Goal: Information Seeking & Learning: Learn about a topic

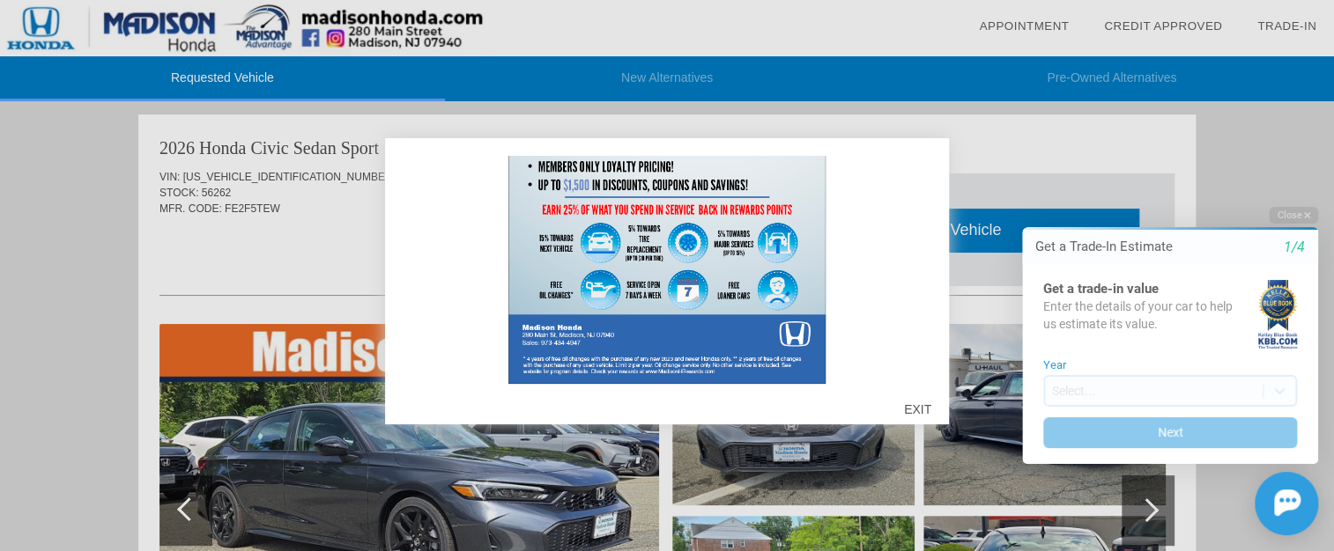
scroll to position [512, 0]
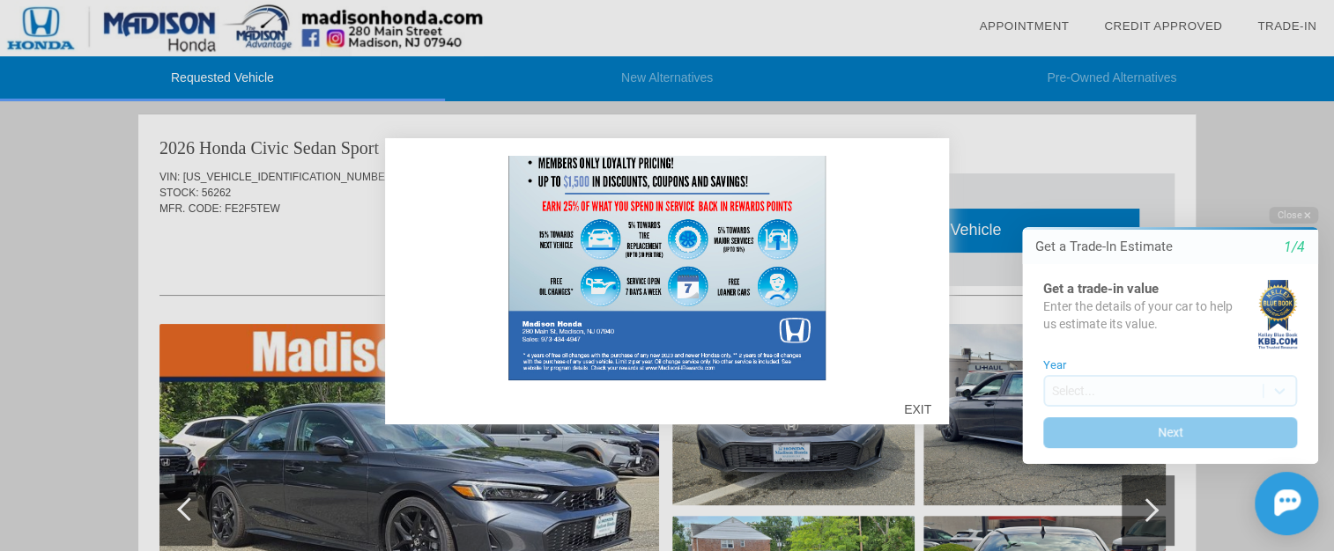
click at [913, 405] on div "EXIT" at bounding box center [917, 409] width 63 height 53
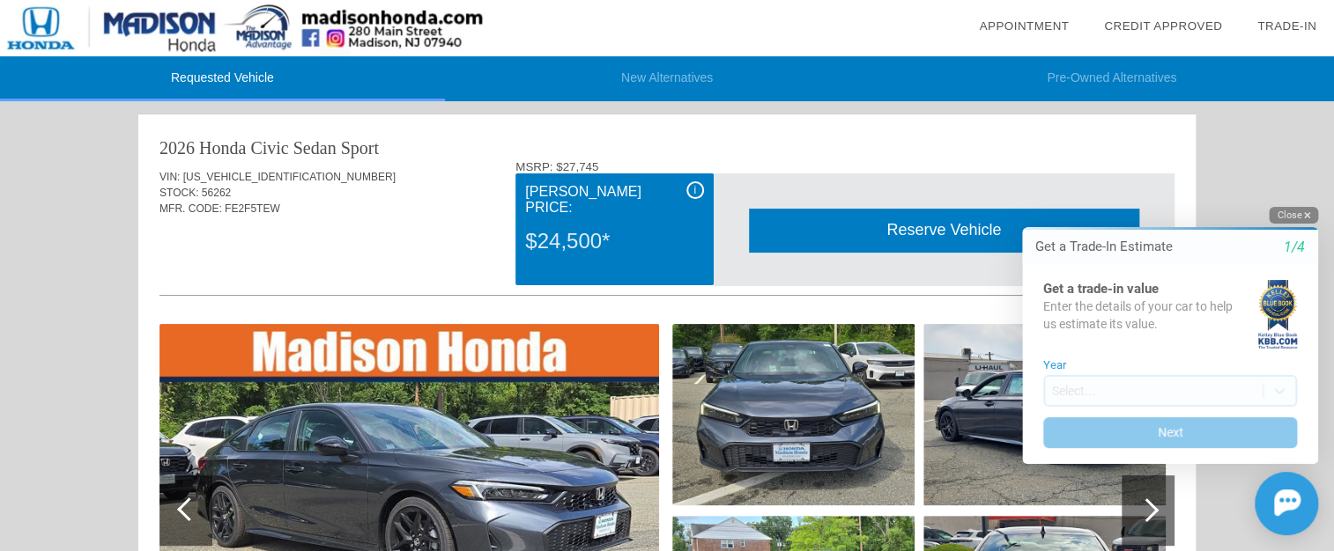
click at [1290, 216] on button "Close" at bounding box center [1292, 215] width 49 height 17
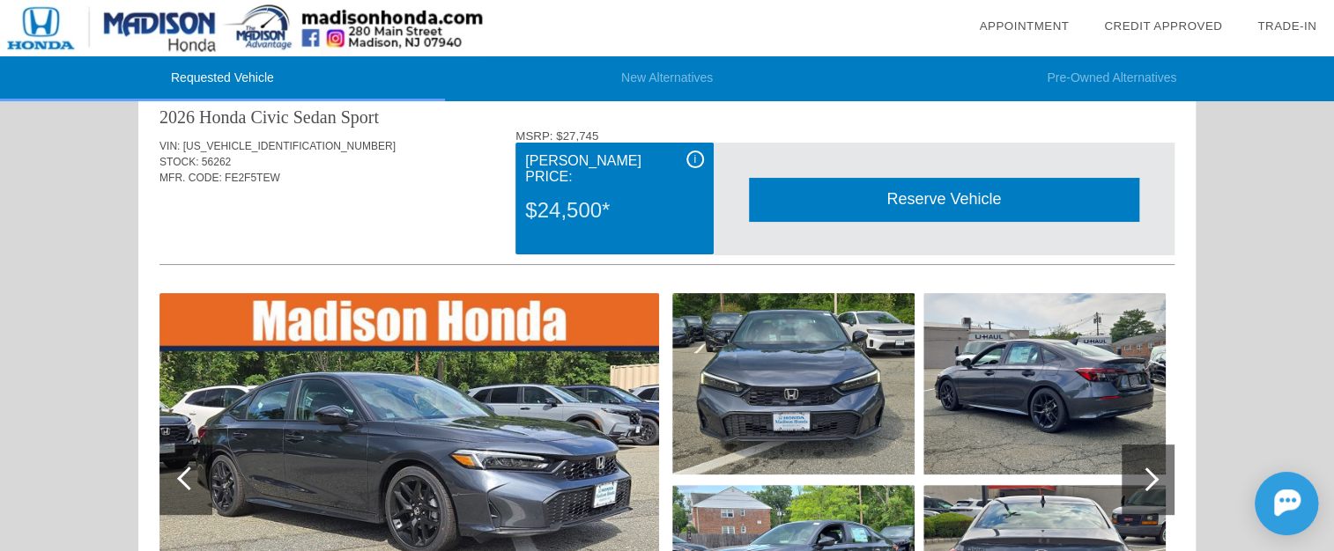
scroll to position [0, 0]
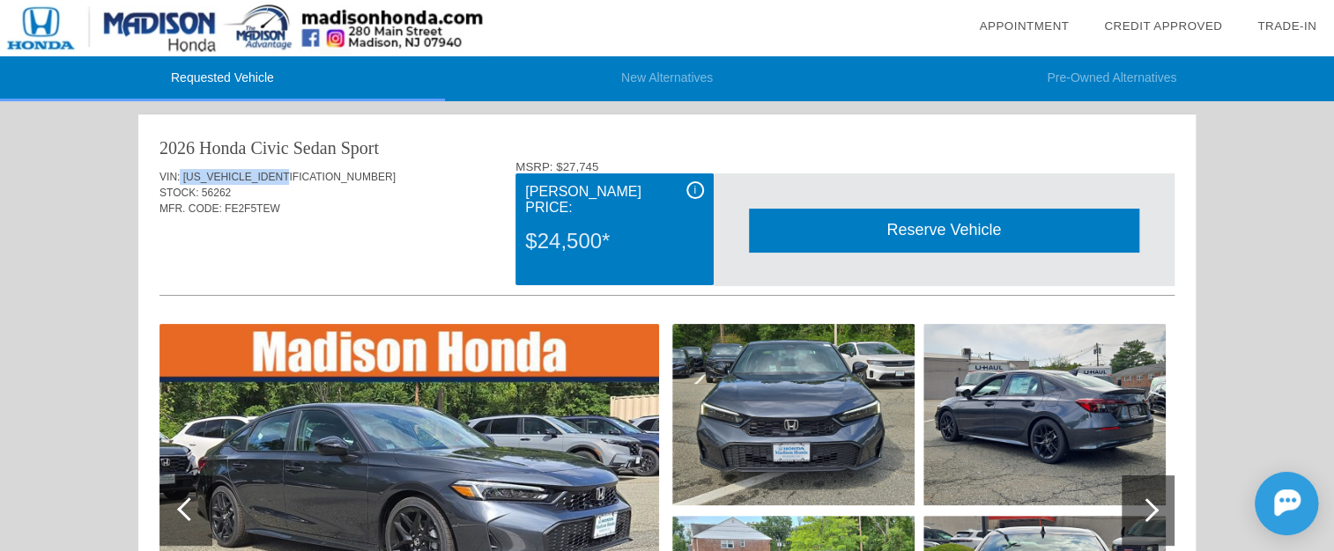
drag, startPoint x: 180, startPoint y: 175, endPoint x: 294, endPoint y: 176, distance: 114.5
click at [294, 176] on div "VIN: [US_VEHICLE_IDENTIFICATION_NUMBER]" at bounding box center [666, 177] width 1015 height 16
drag, startPoint x: 181, startPoint y: 173, endPoint x: 289, endPoint y: 174, distance: 107.5
click at [289, 174] on div "VIN: [US_VEHICLE_IDENTIFICATION_NUMBER]" at bounding box center [666, 177] width 1015 height 16
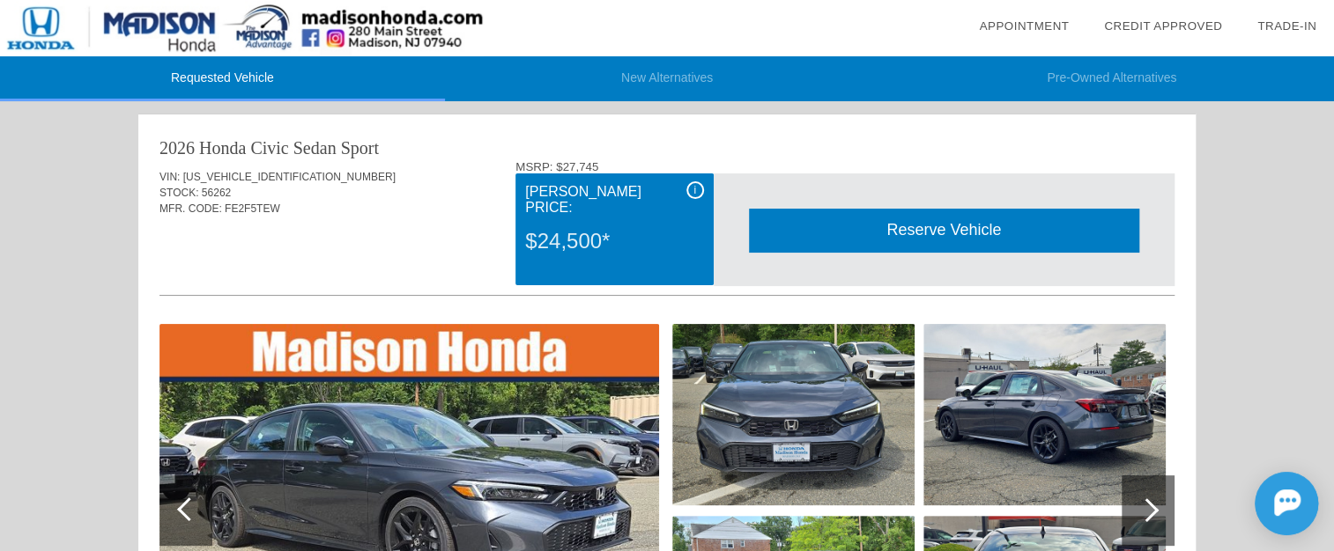
click at [421, 214] on div "MFR. CODE: FE2F5TEW" at bounding box center [666, 209] width 1015 height 16
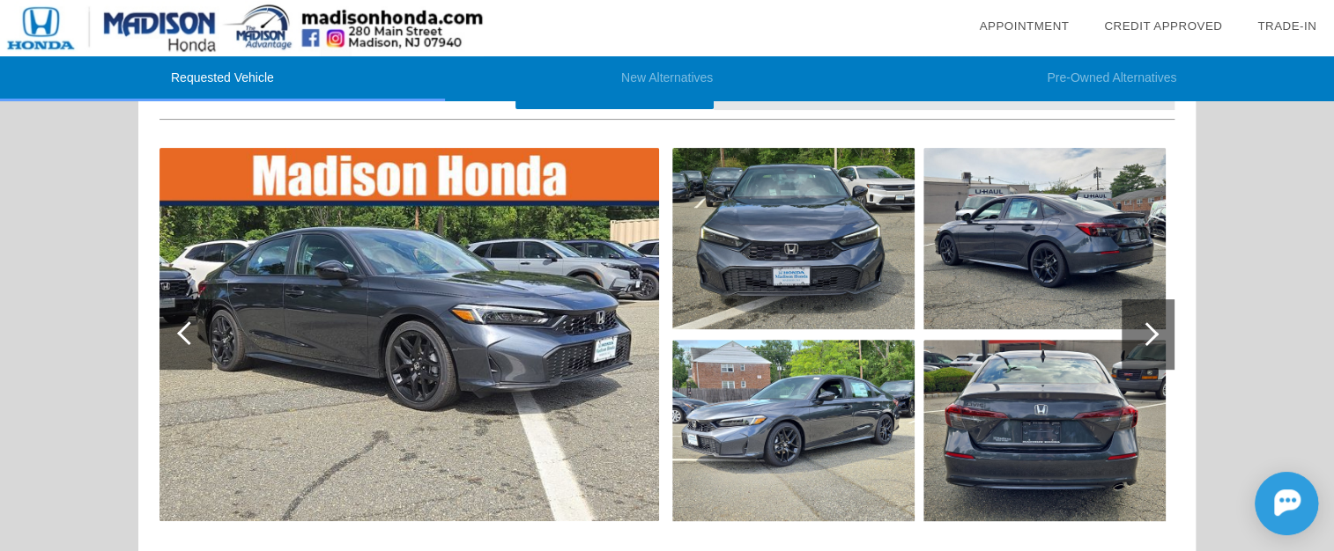
click at [440, 289] on img at bounding box center [408, 334] width 499 height 373
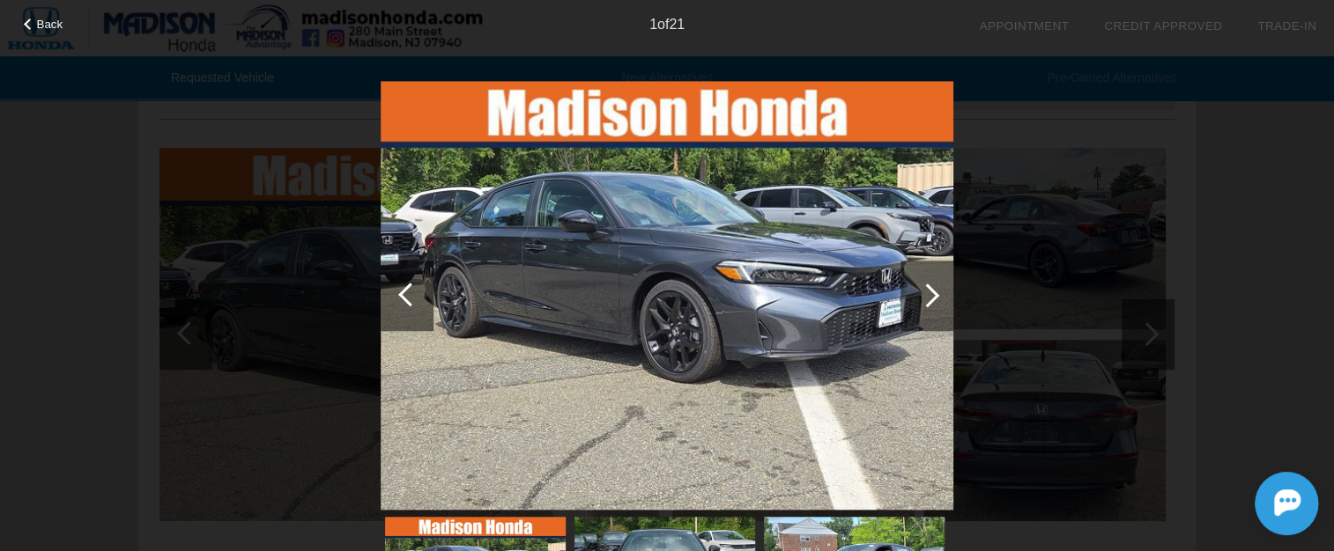
click at [930, 296] on div at bounding box center [927, 296] width 24 height 24
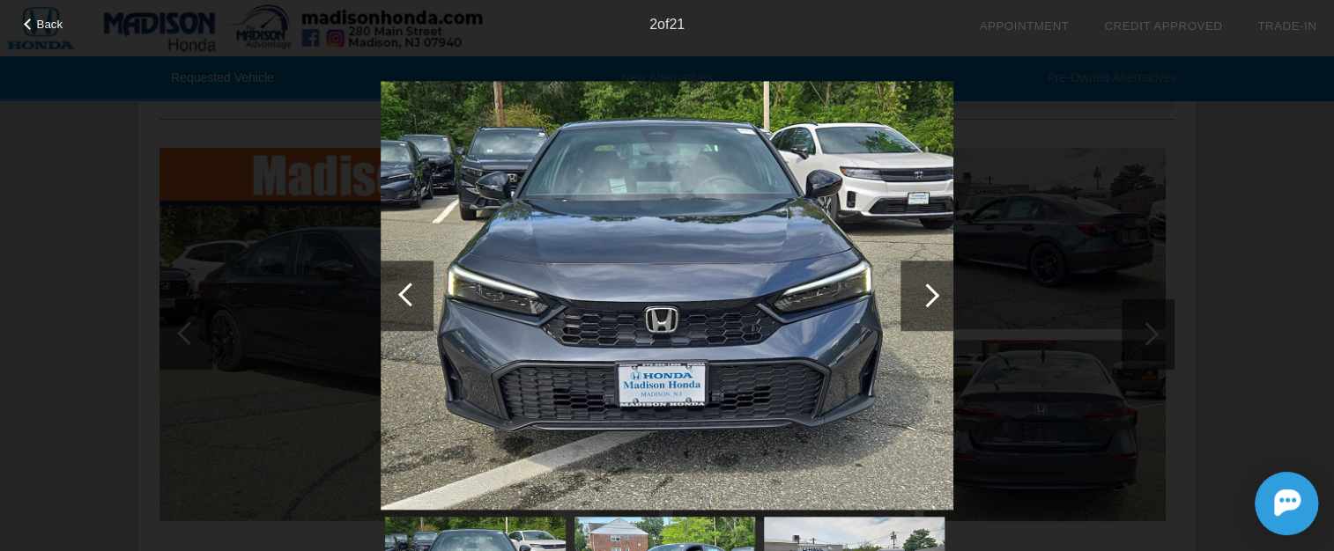
click at [930, 296] on div at bounding box center [927, 296] width 24 height 24
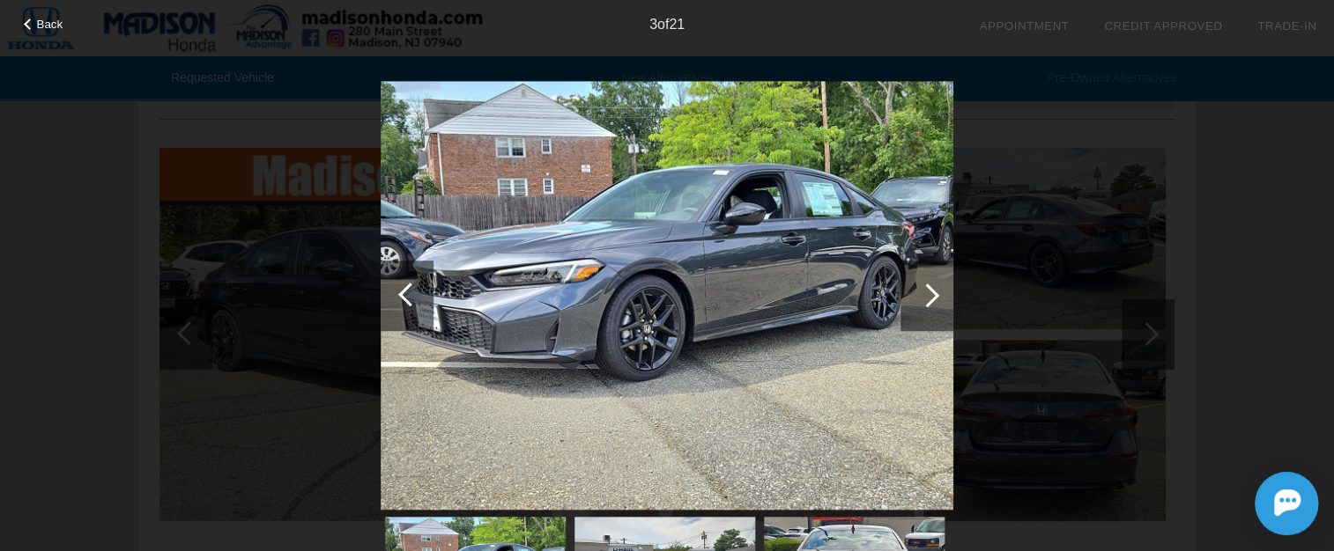
click at [930, 296] on div at bounding box center [927, 296] width 24 height 24
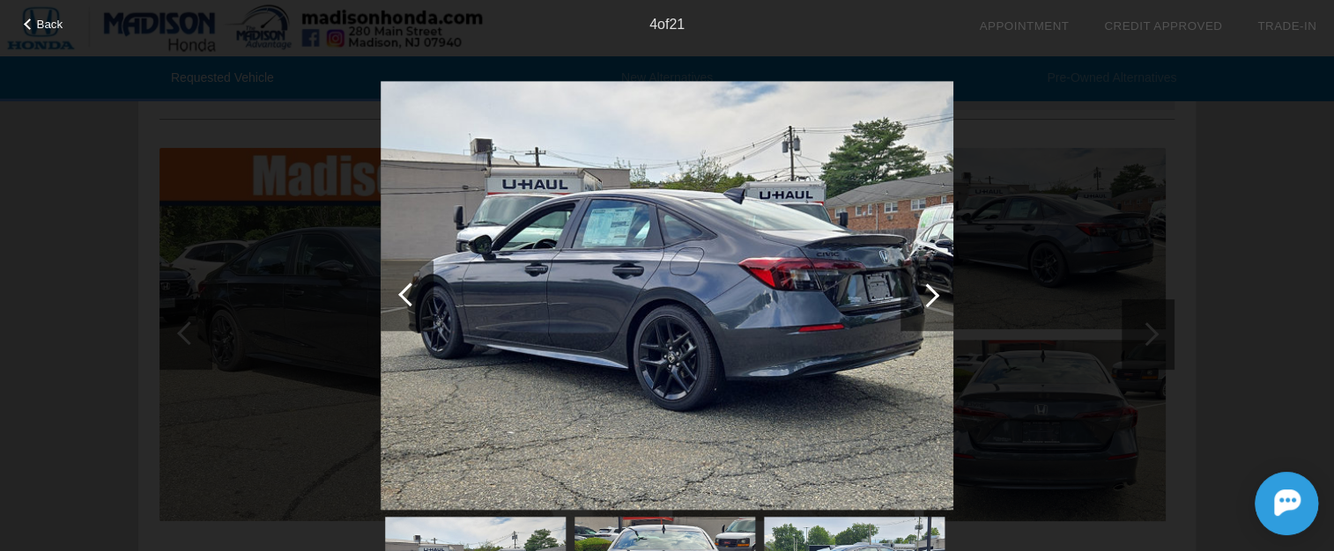
click at [930, 296] on div at bounding box center [927, 296] width 24 height 24
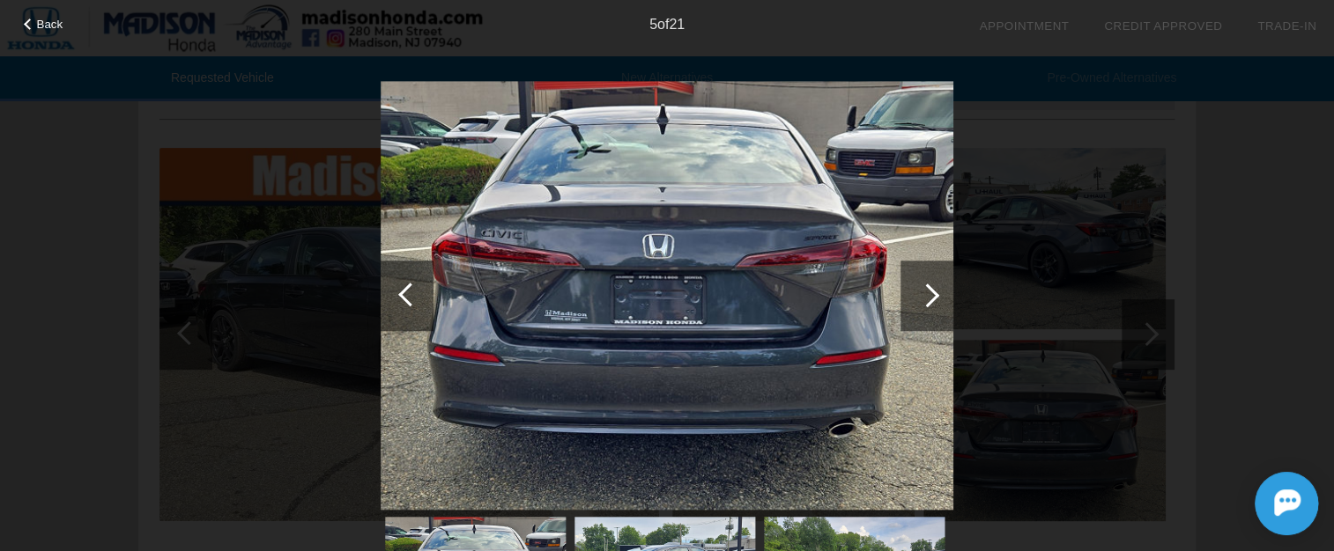
click at [930, 296] on div at bounding box center [927, 296] width 24 height 24
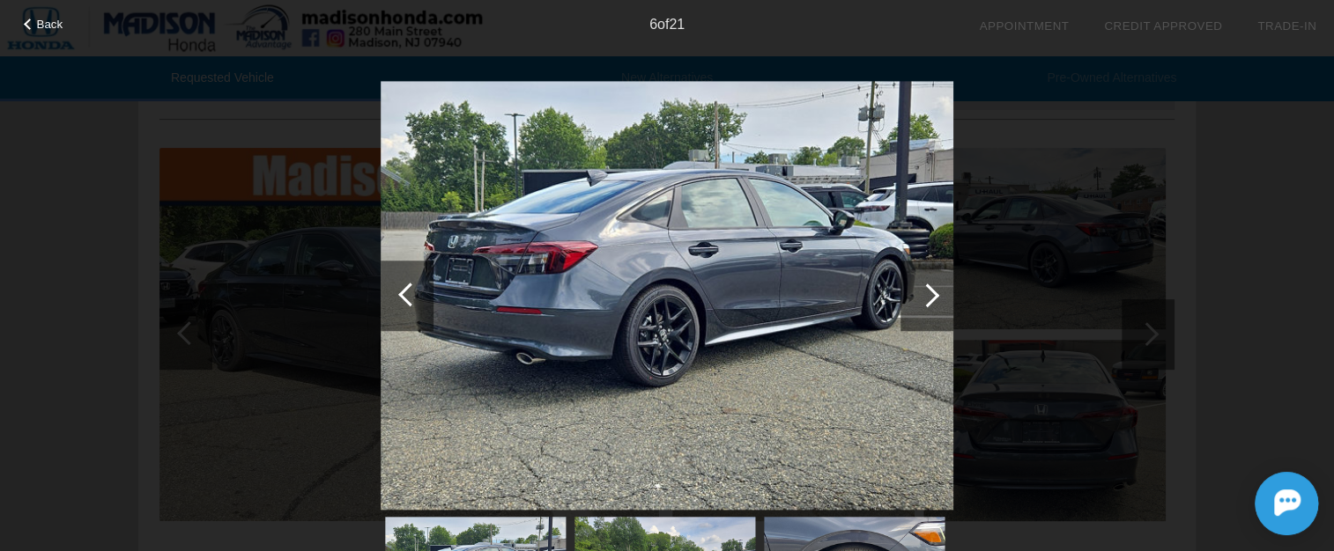
click at [934, 296] on div at bounding box center [927, 296] width 24 height 24
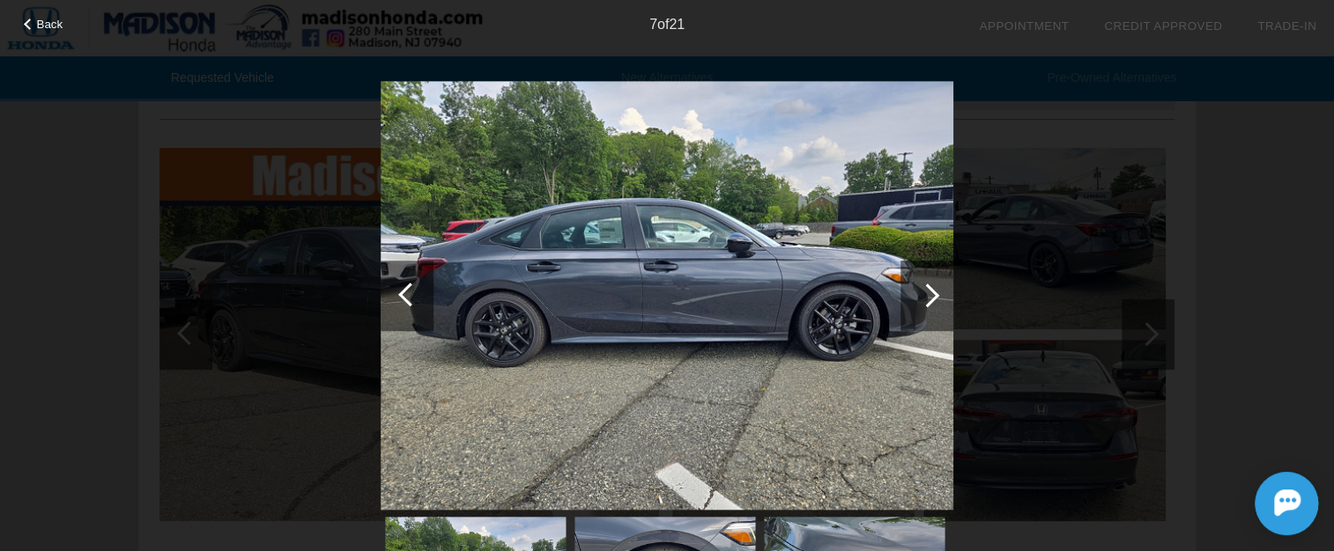
click at [934, 296] on div at bounding box center [927, 296] width 24 height 24
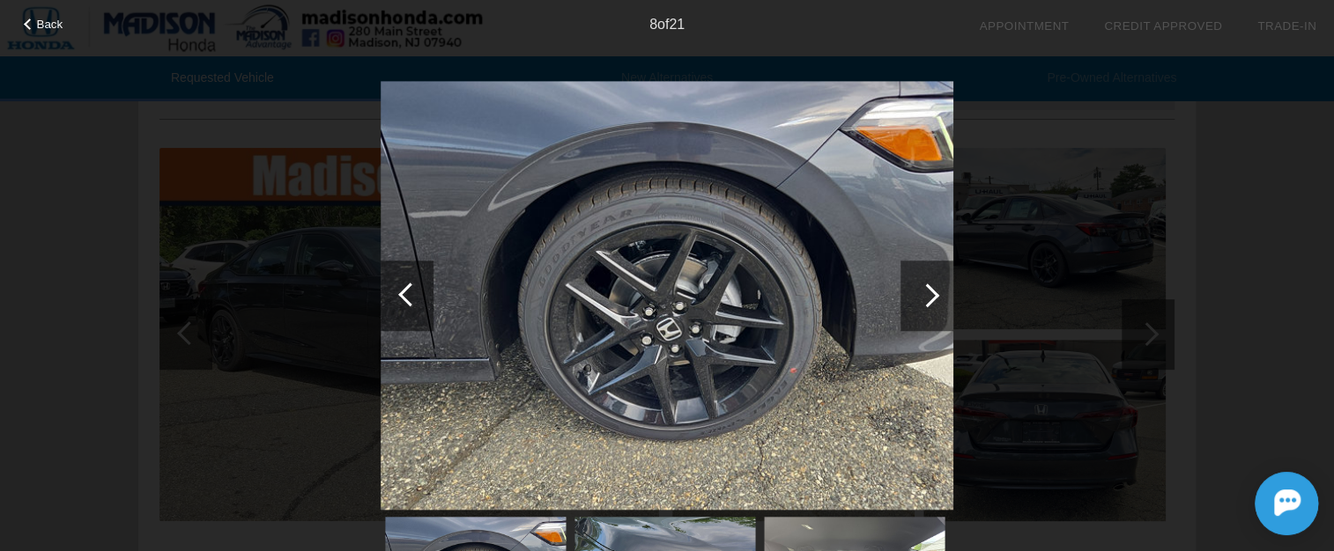
click at [934, 296] on div at bounding box center [927, 296] width 24 height 24
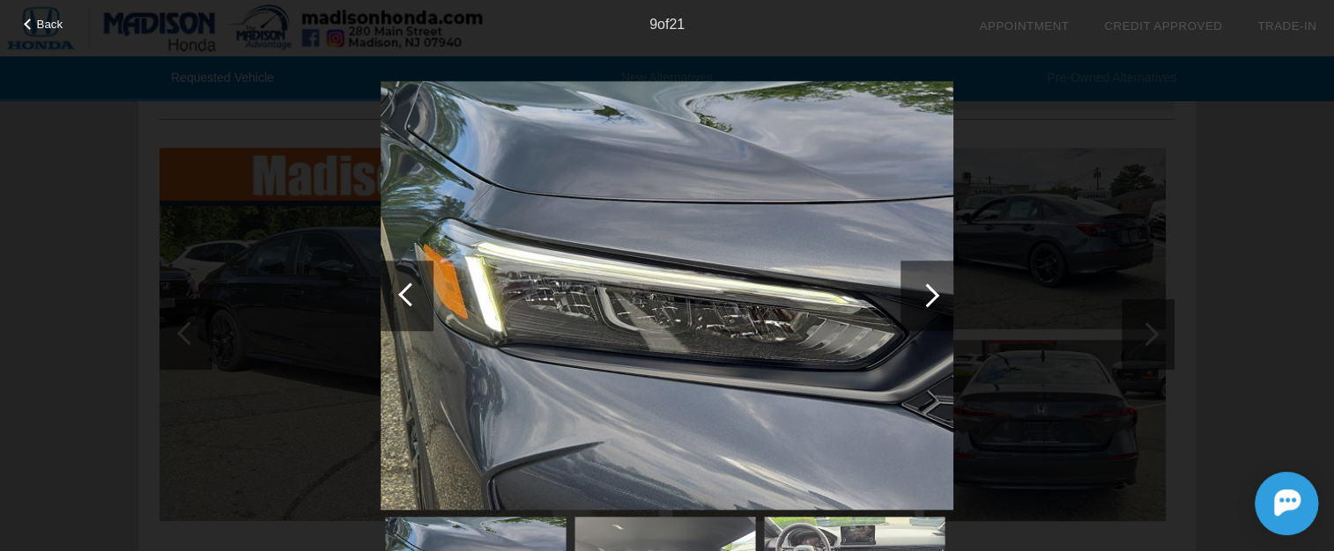
click at [934, 296] on div at bounding box center [927, 296] width 24 height 24
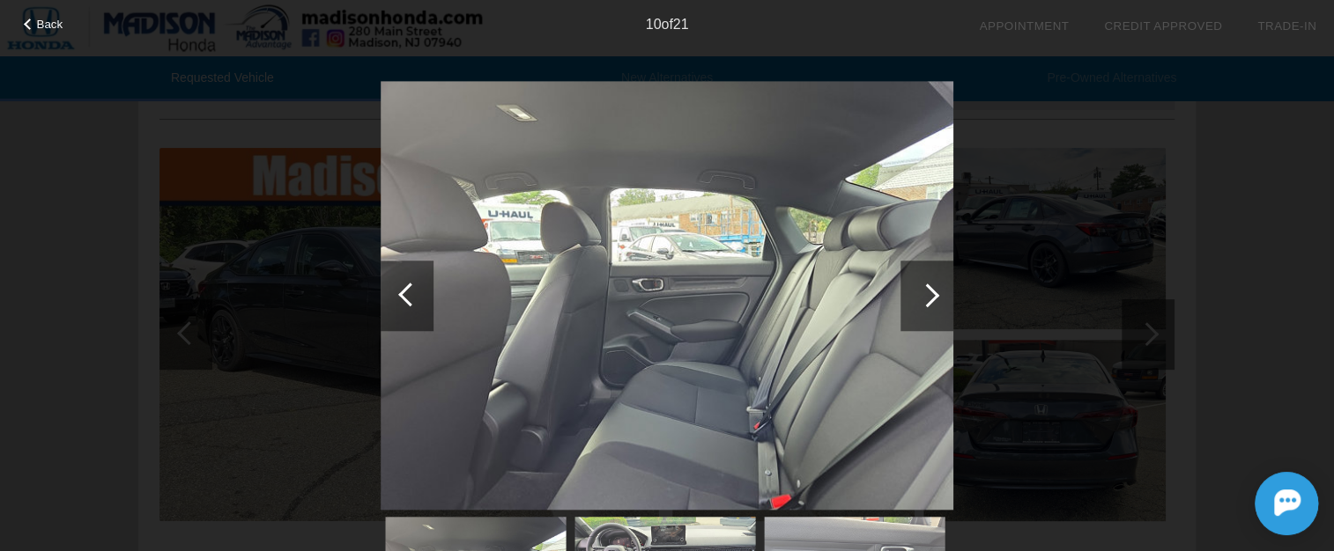
click at [934, 296] on div at bounding box center [927, 296] width 24 height 24
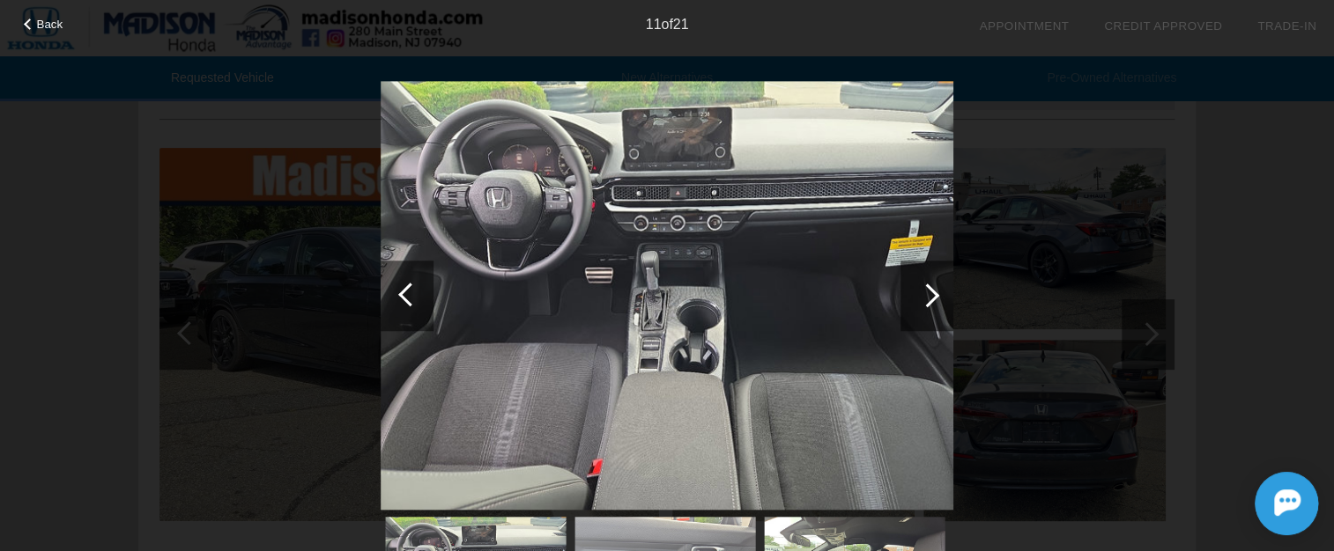
click at [934, 296] on div at bounding box center [927, 296] width 24 height 24
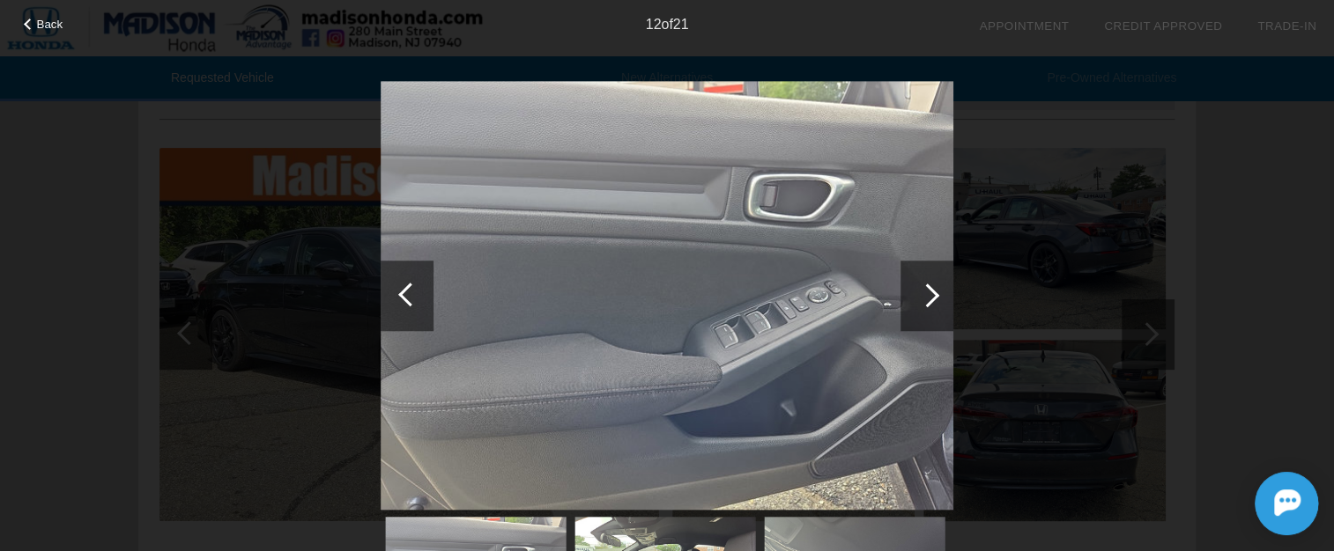
click at [934, 296] on div at bounding box center [927, 296] width 24 height 24
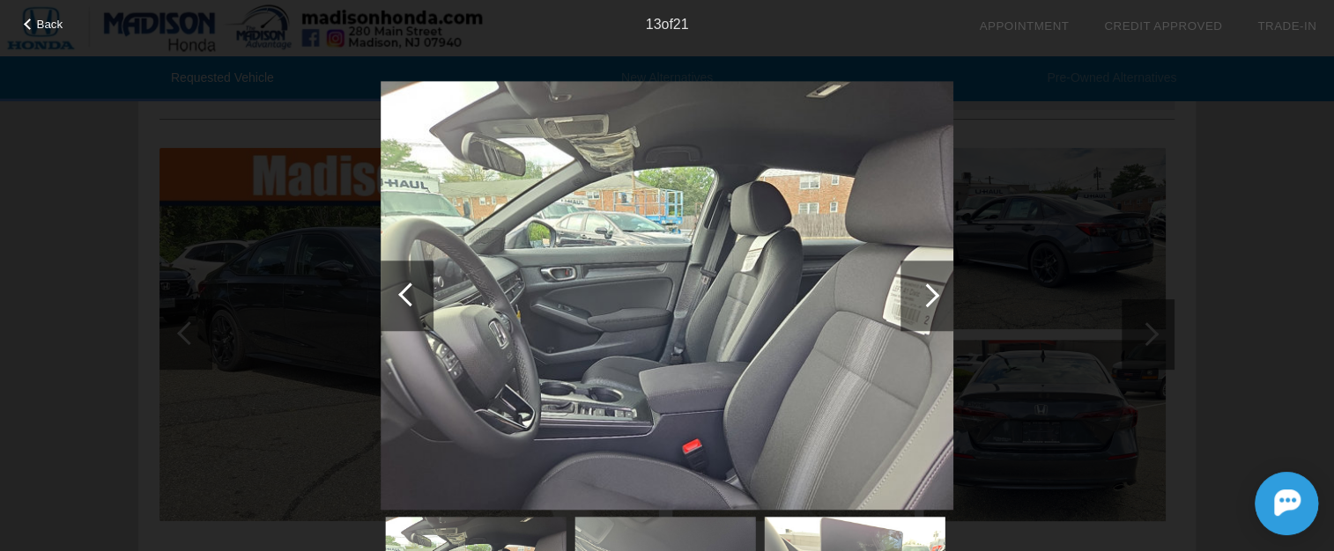
click at [410, 291] on div at bounding box center [410, 295] width 24 height 24
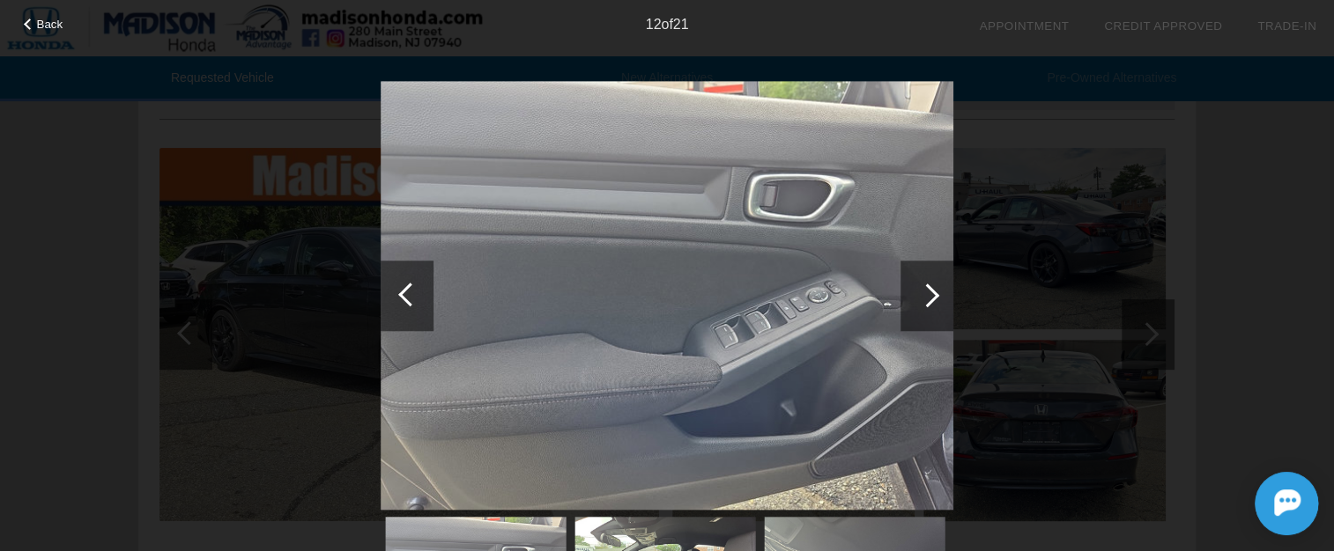
click at [930, 299] on div at bounding box center [927, 296] width 24 height 24
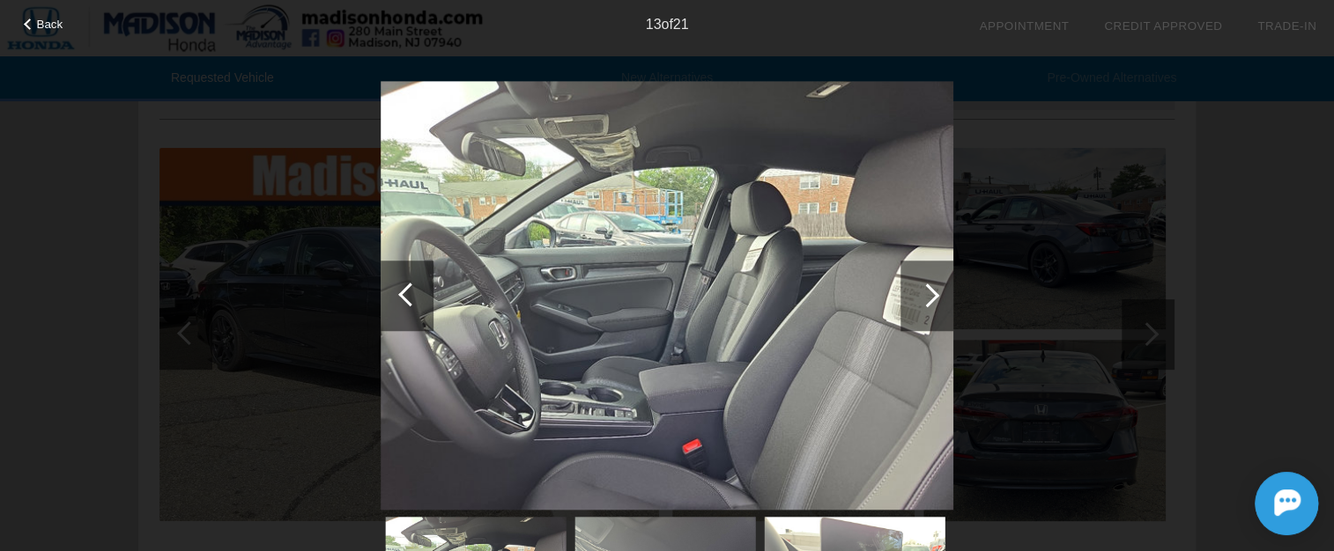
click at [930, 299] on div at bounding box center [927, 296] width 24 height 24
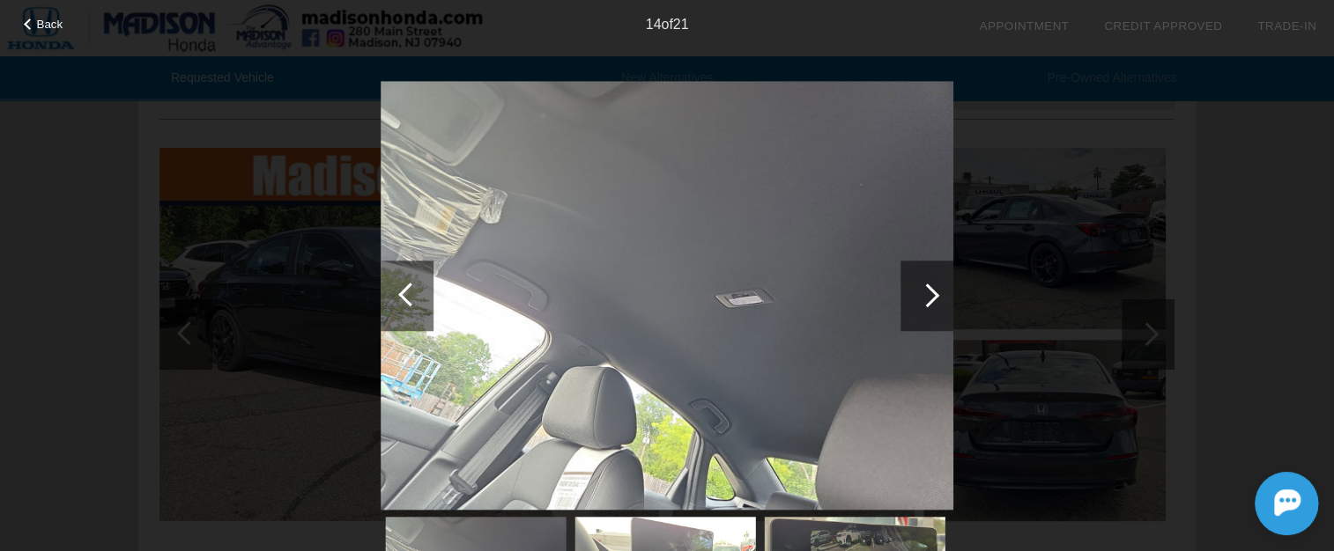
click at [930, 299] on div at bounding box center [927, 296] width 24 height 24
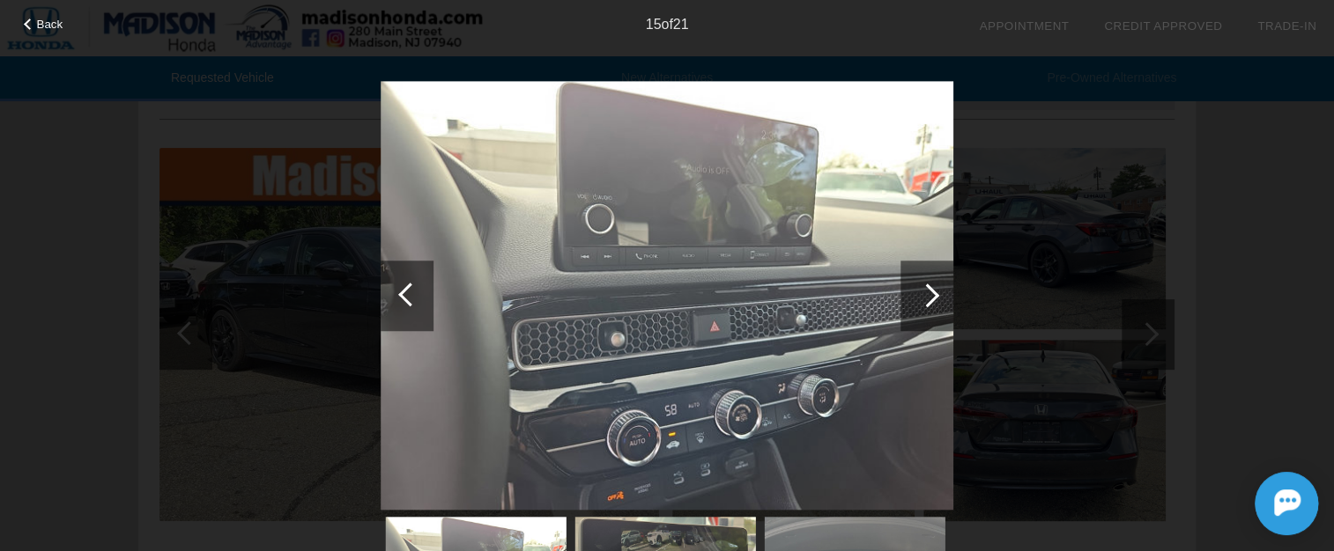
click at [930, 299] on div at bounding box center [927, 296] width 24 height 24
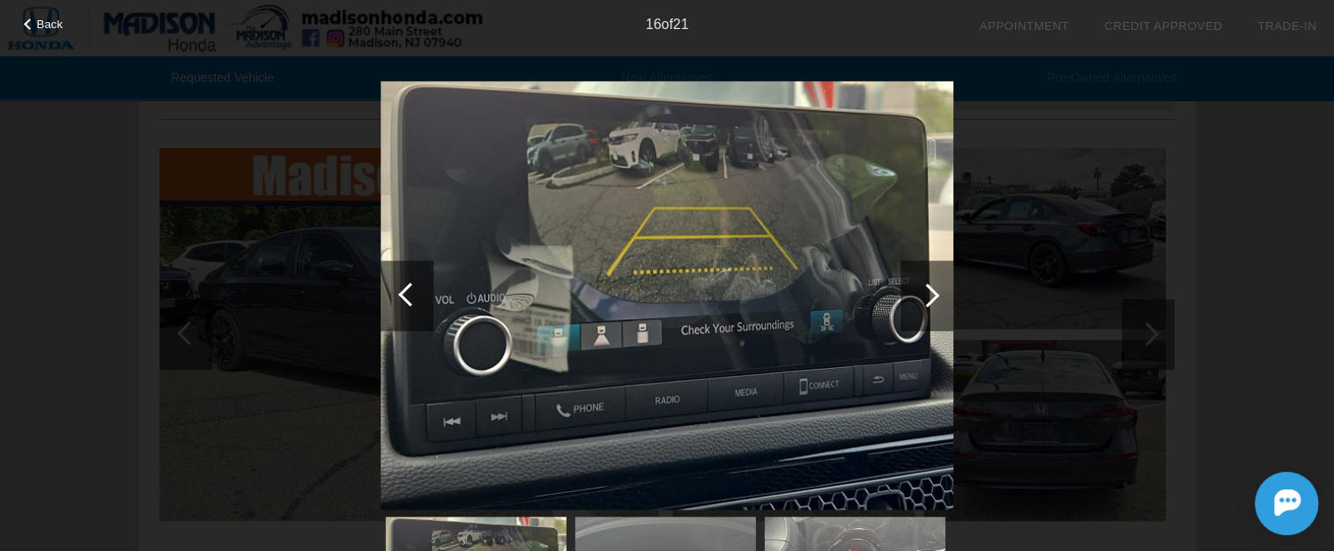
click at [406, 285] on div at bounding box center [410, 295] width 24 height 24
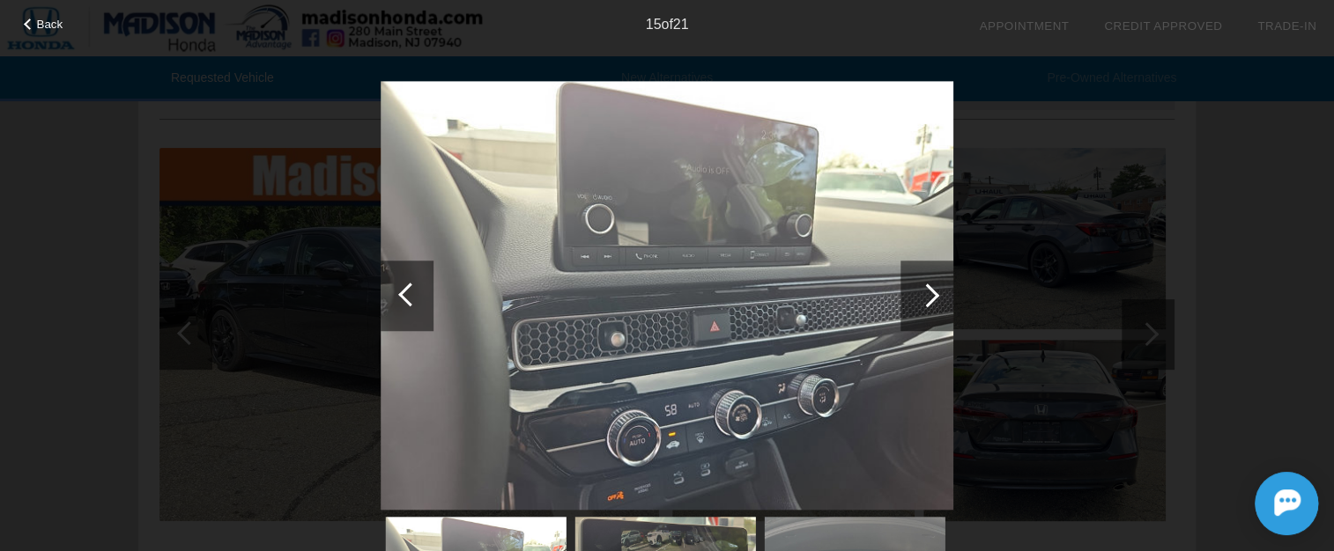
click at [406, 285] on div at bounding box center [410, 295] width 24 height 24
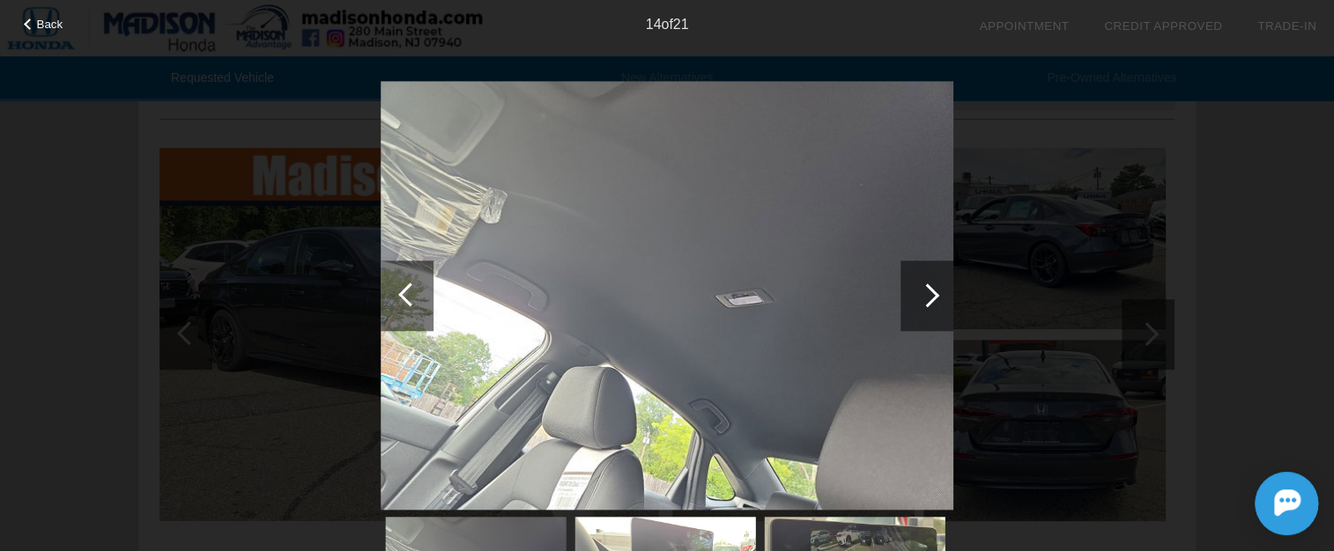
click at [406, 285] on div at bounding box center [410, 295] width 24 height 24
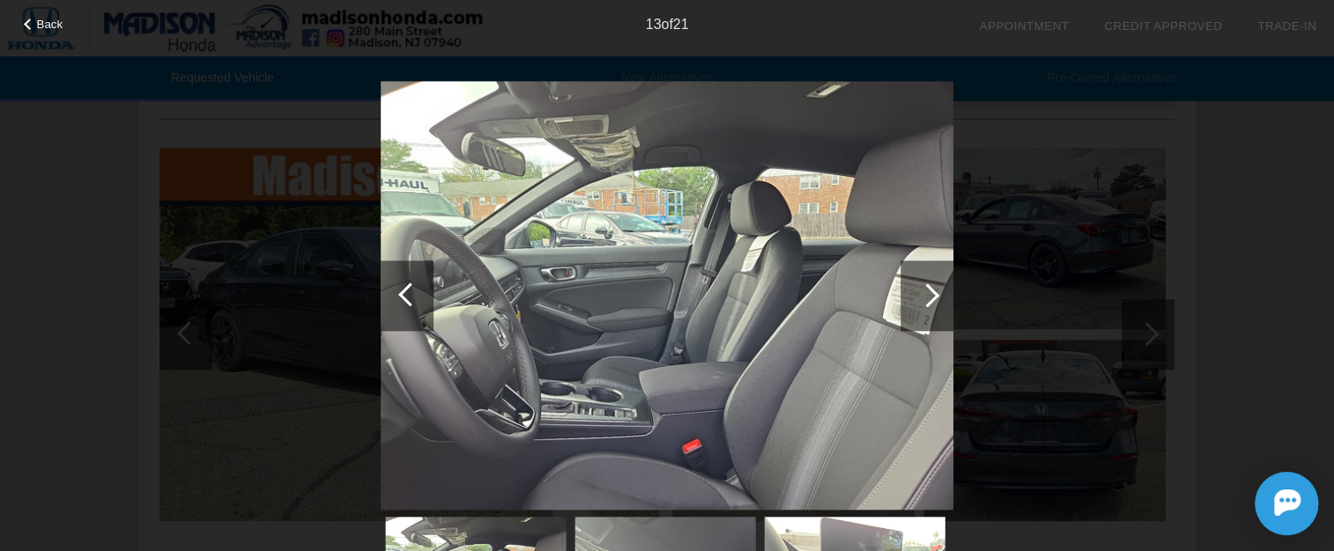
click at [406, 285] on div at bounding box center [410, 295] width 24 height 24
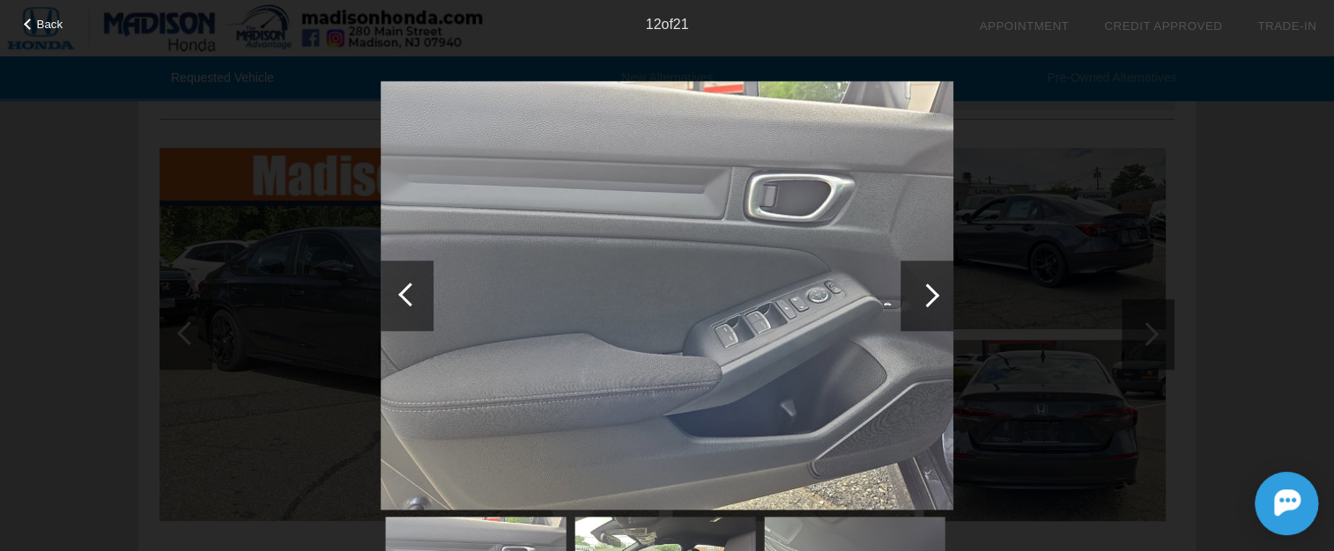
click at [406, 285] on div at bounding box center [410, 295] width 24 height 24
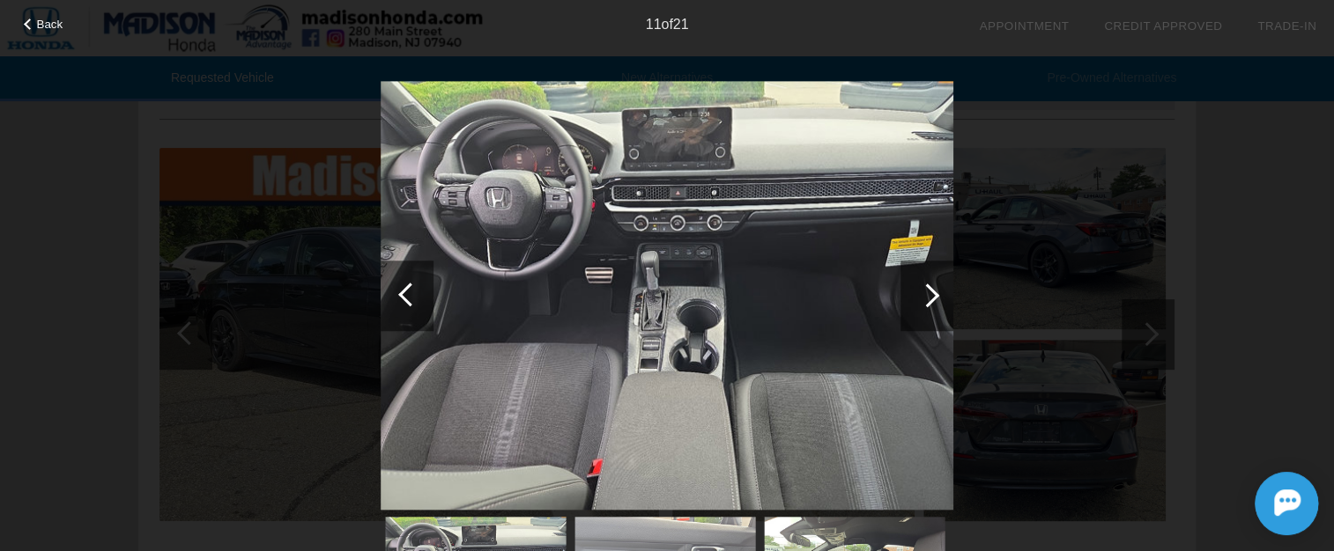
click at [934, 300] on div at bounding box center [926, 296] width 53 height 70
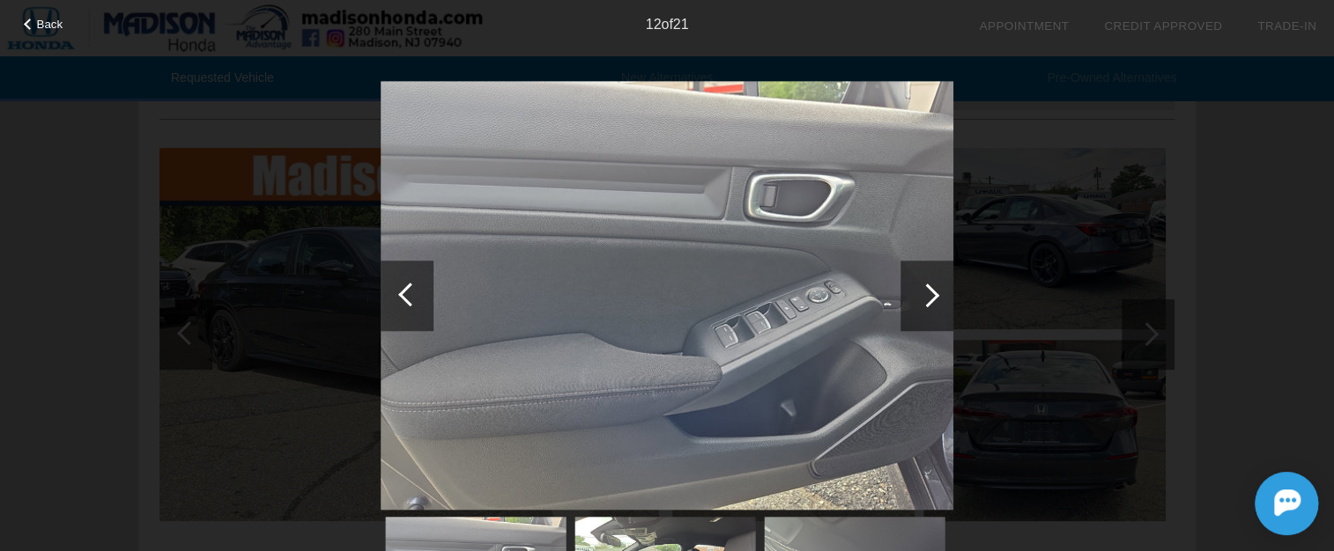
click at [928, 299] on div at bounding box center [927, 296] width 24 height 24
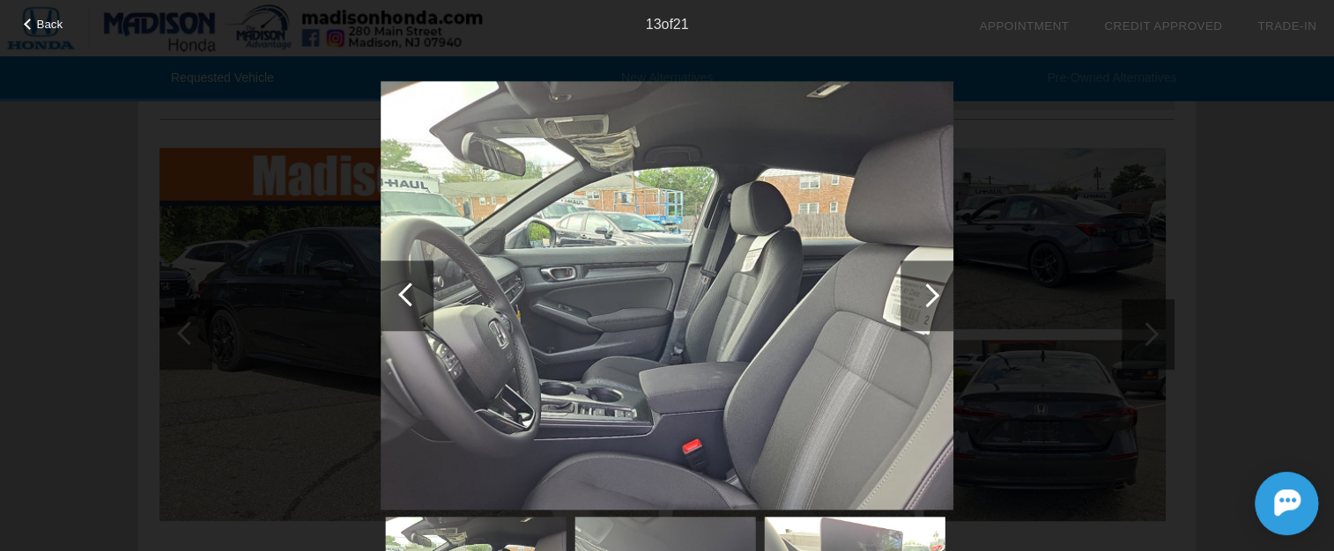
click at [926, 301] on div at bounding box center [927, 296] width 24 height 24
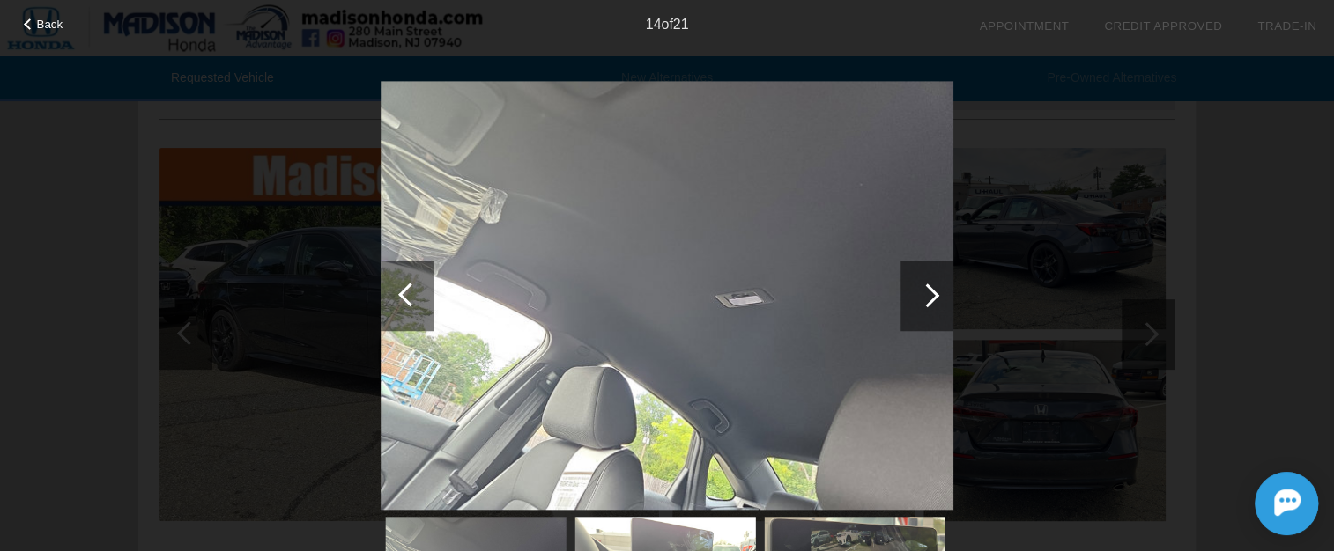
click at [926, 301] on div at bounding box center [927, 296] width 24 height 24
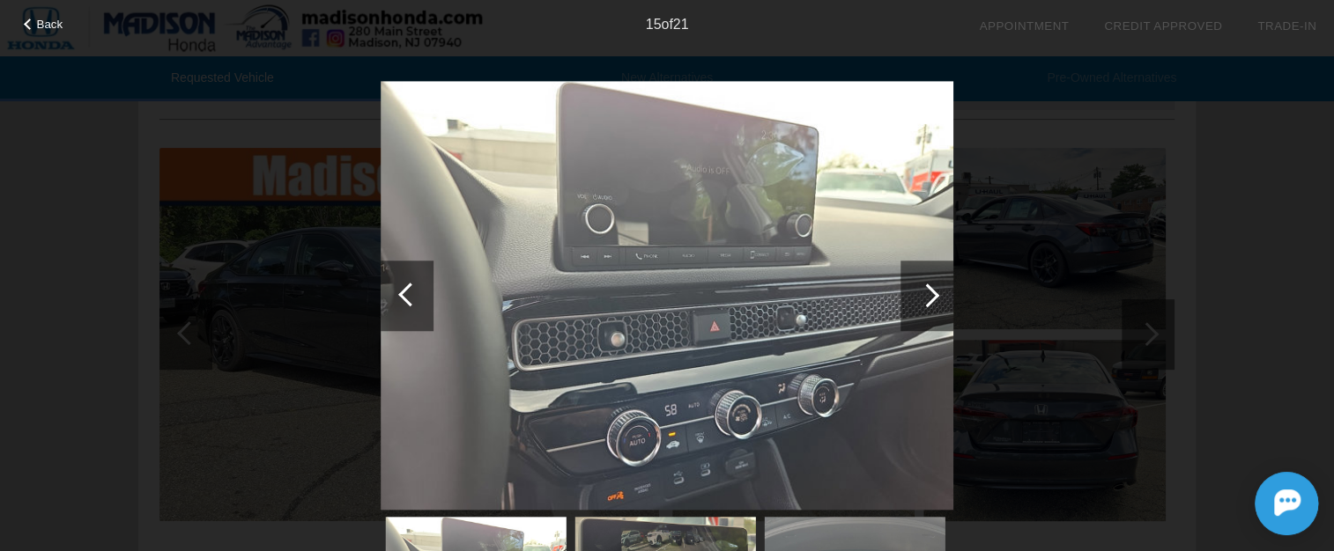
click at [926, 301] on div at bounding box center [927, 296] width 24 height 24
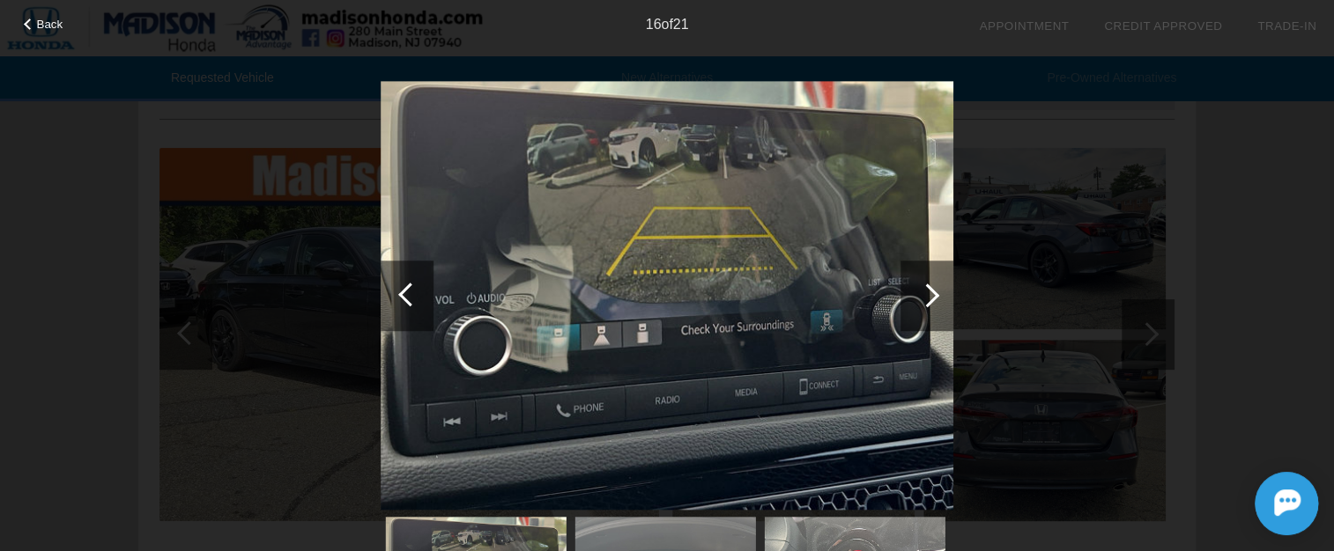
click at [931, 296] on div at bounding box center [927, 296] width 24 height 24
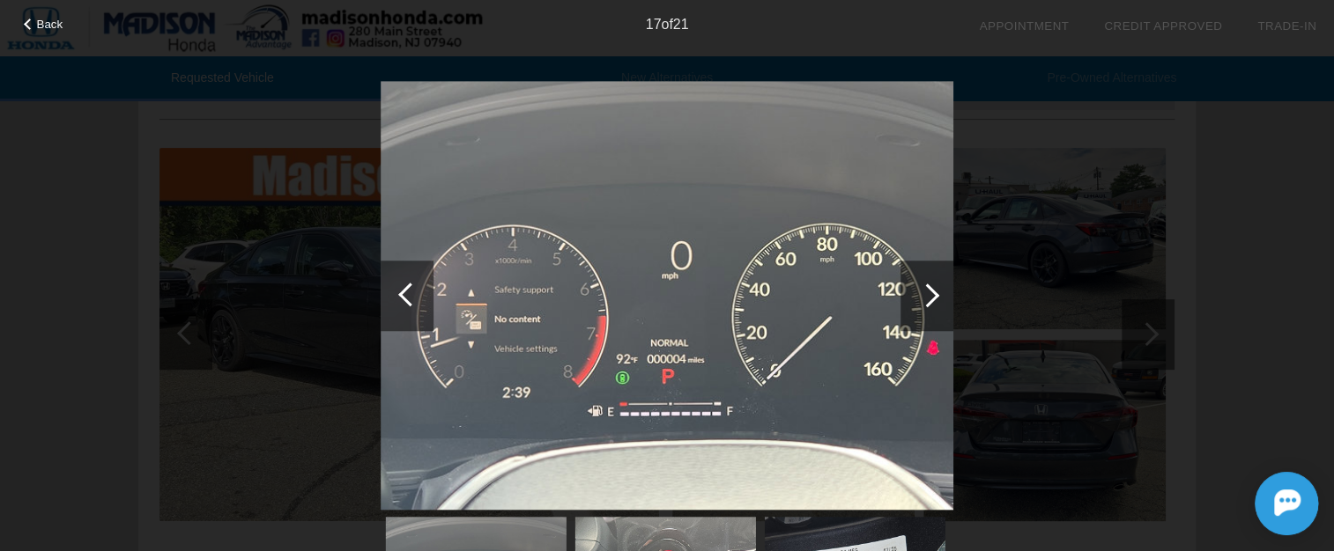
click at [931, 296] on div at bounding box center [927, 296] width 24 height 24
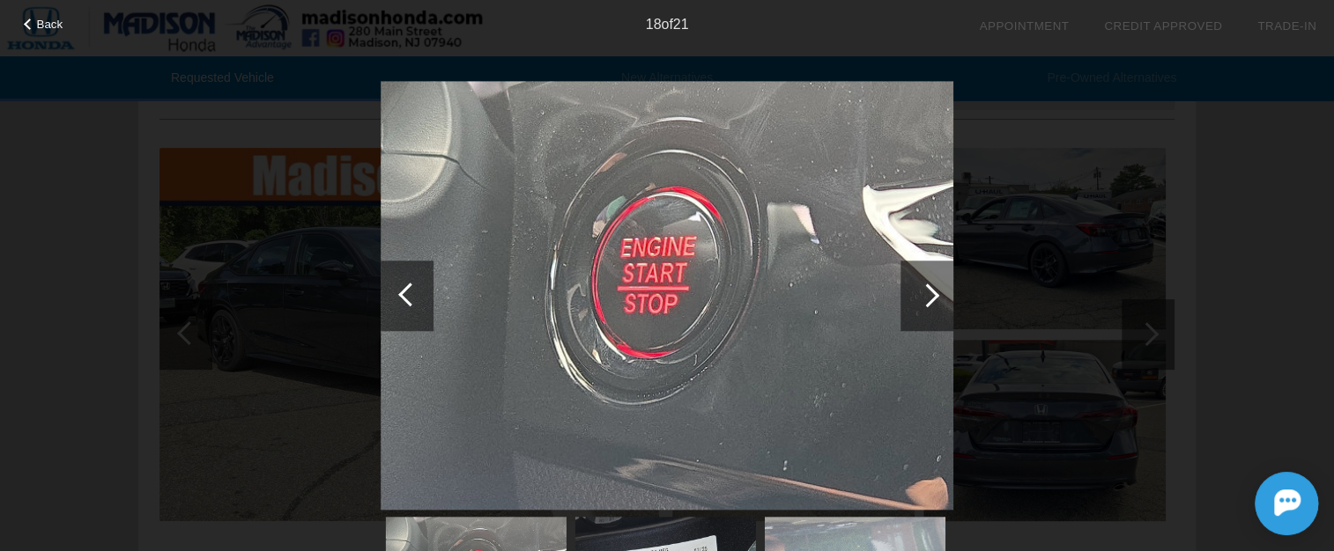
click at [931, 296] on div at bounding box center [927, 296] width 24 height 24
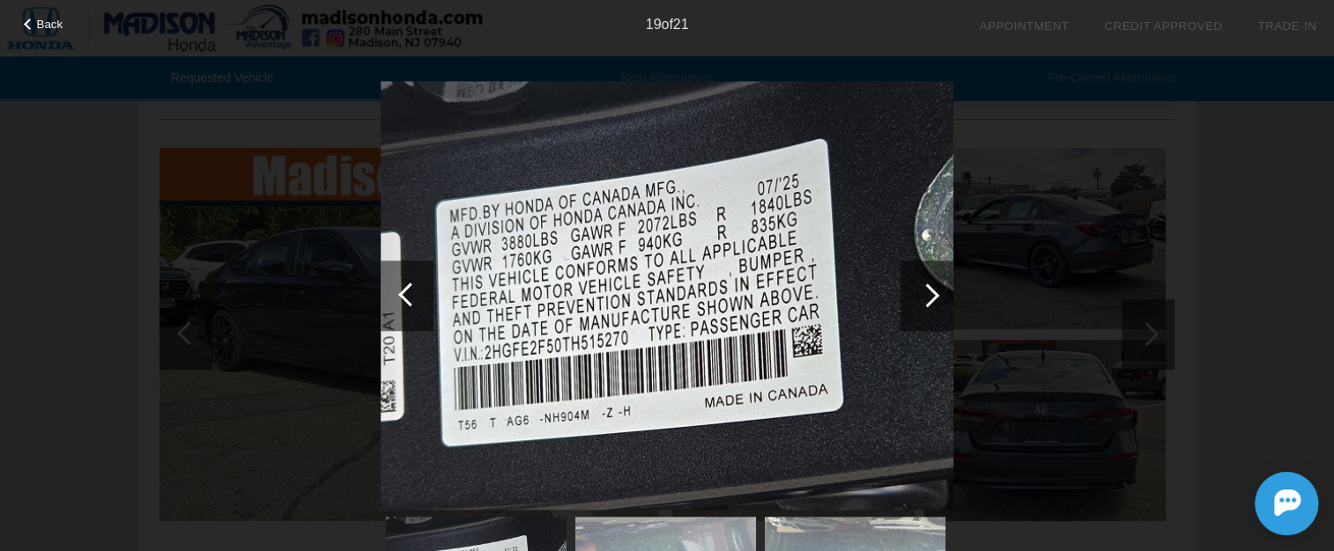
click at [931, 295] on div at bounding box center [927, 296] width 24 height 24
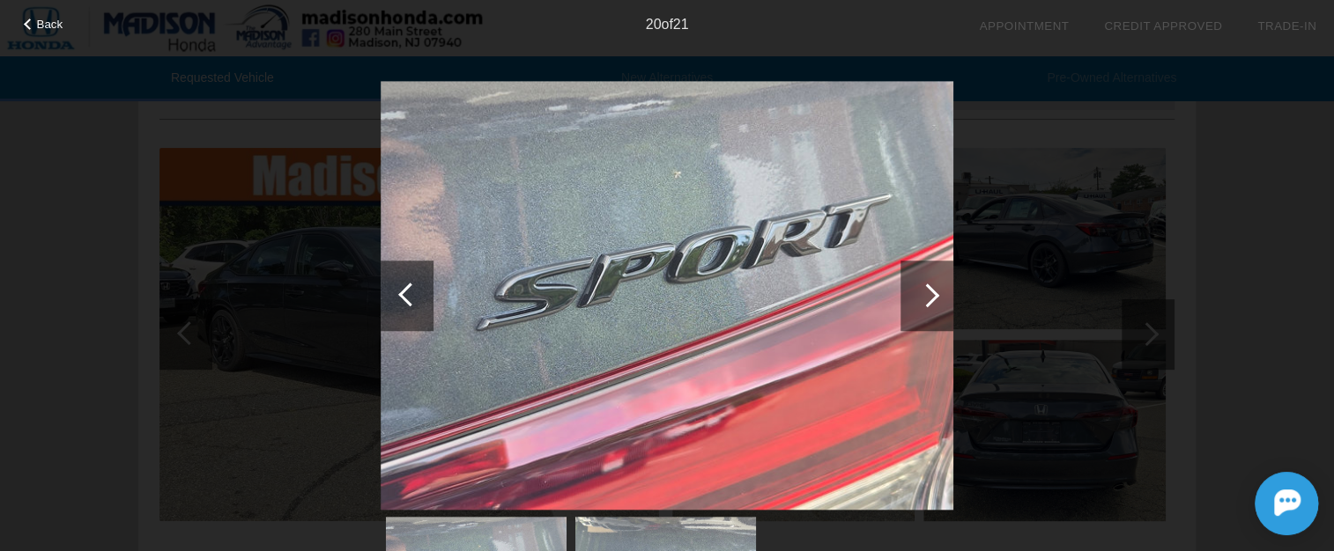
click at [931, 295] on div at bounding box center [927, 296] width 24 height 24
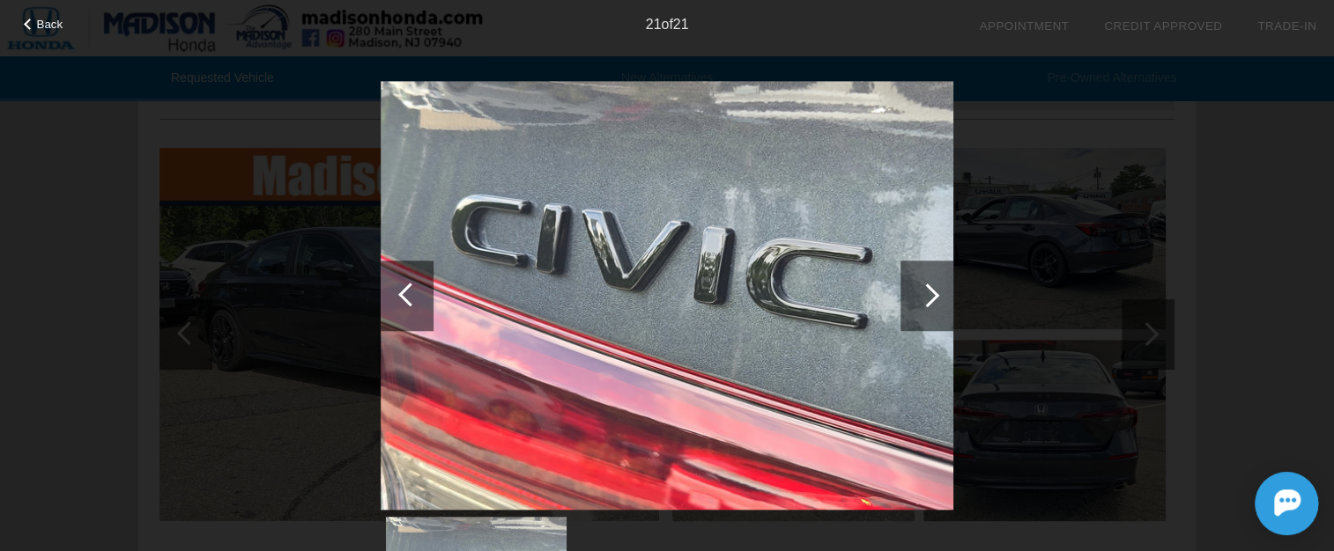
click at [931, 295] on div at bounding box center [927, 296] width 24 height 24
click at [1170, 219] on div "Back 21 of 21" at bounding box center [667, 275] width 1334 height 551
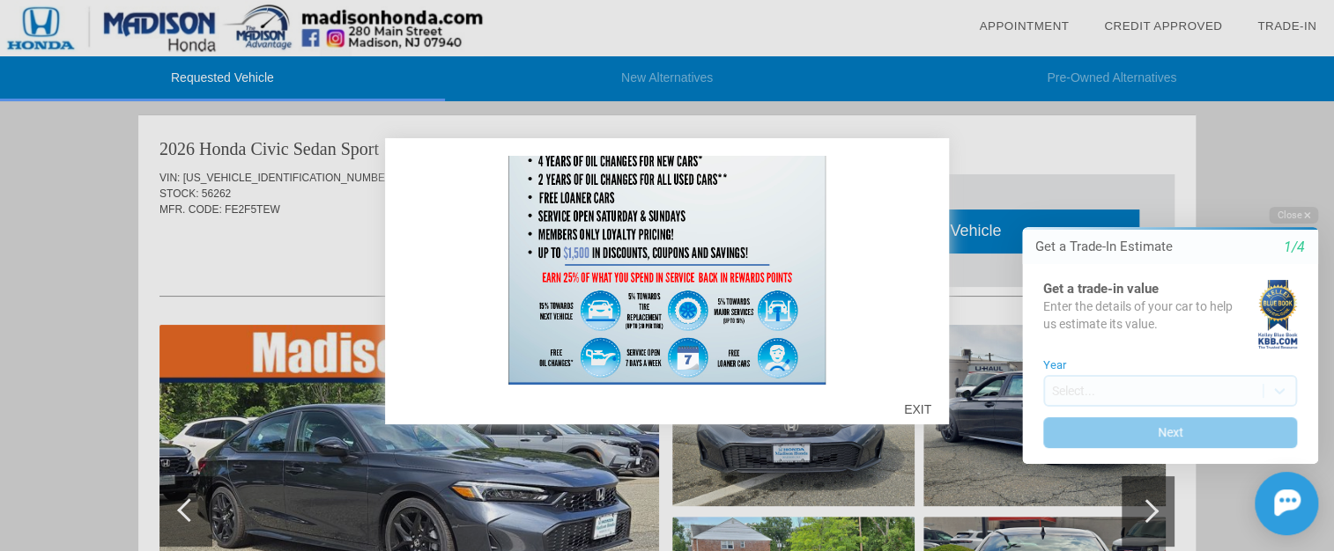
scroll to position [512, 0]
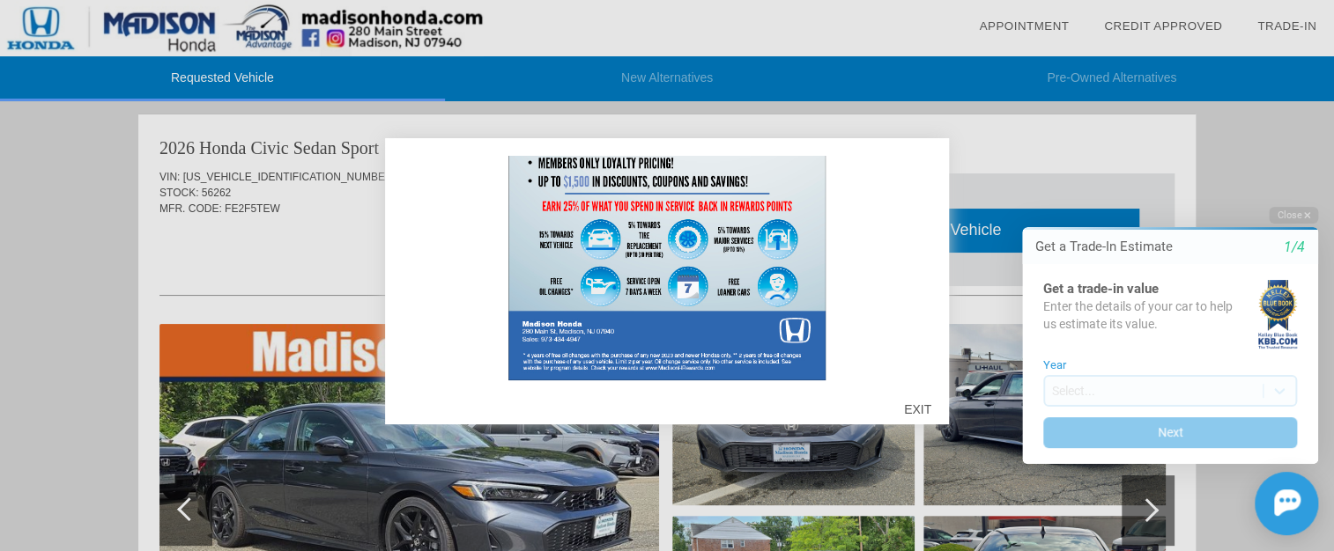
click at [912, 410] on div "EXIT" at bounding box center [917, 409] width 63 height 53
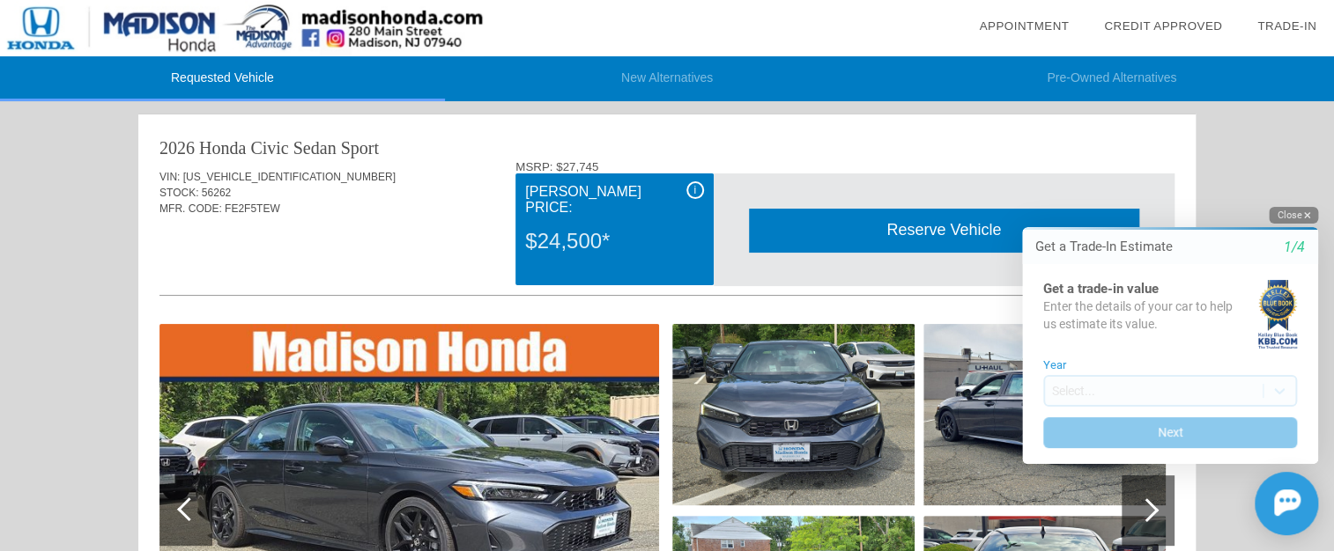
click at [1291, 214] on button "Close" at bounding box center [1292, 215] width 49 height 17
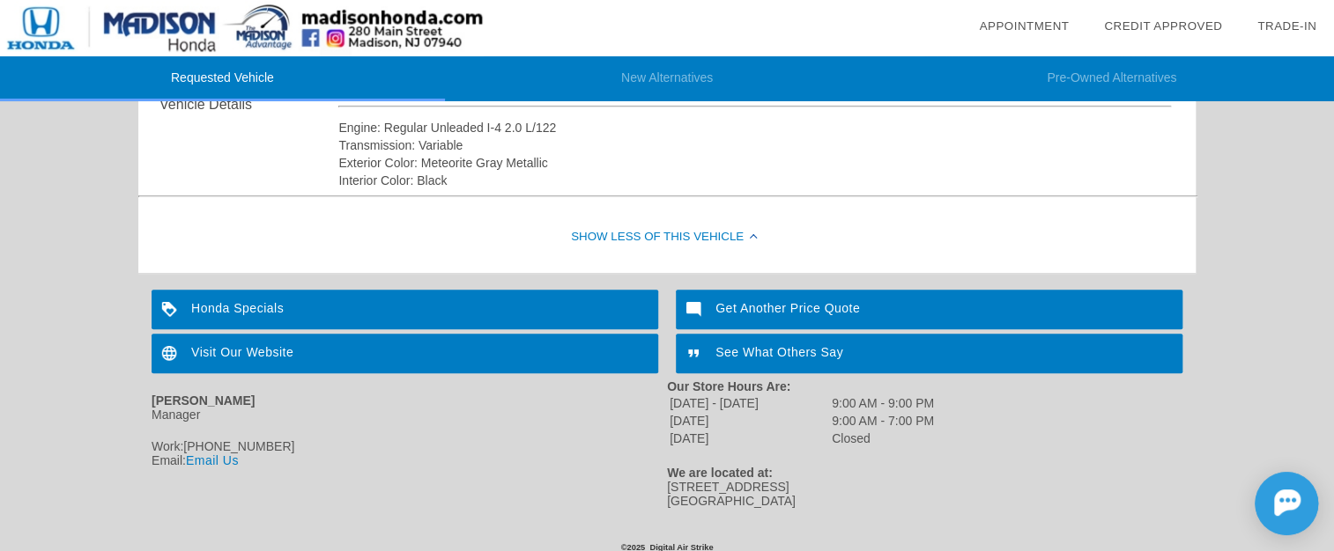
scroll to position [653, 0]
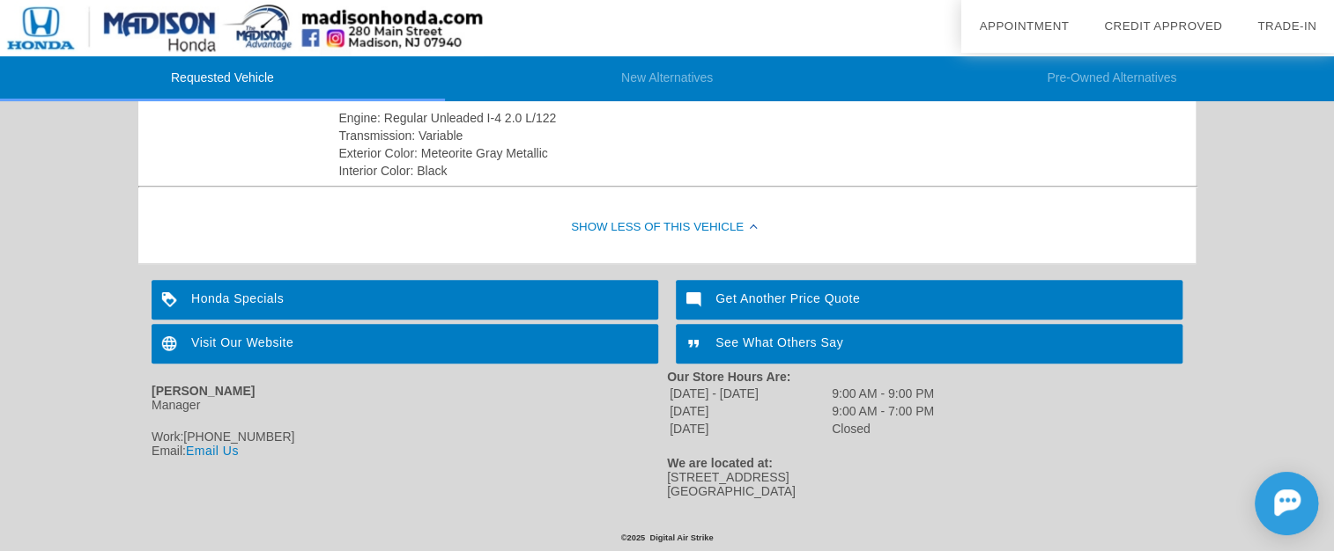
click at [419, 294] on div "Honda Specials" at bounding box center [404, 300] width 506 height 40
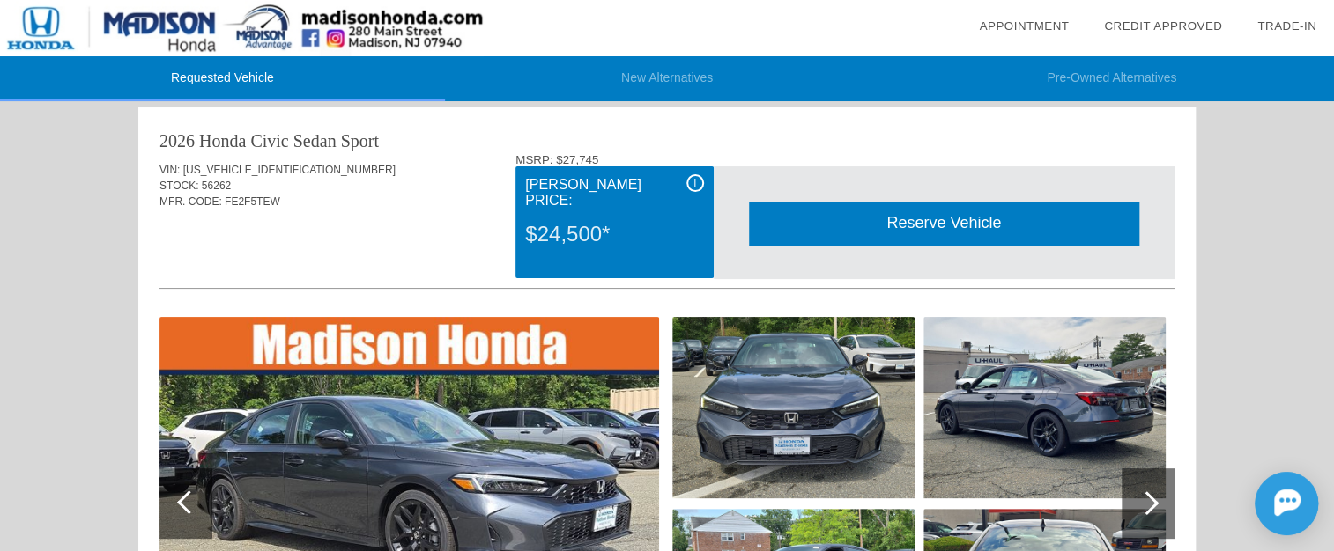
scroll to position [0, 0]
